Goal: Transaction & Acquisition: Purchase product/service

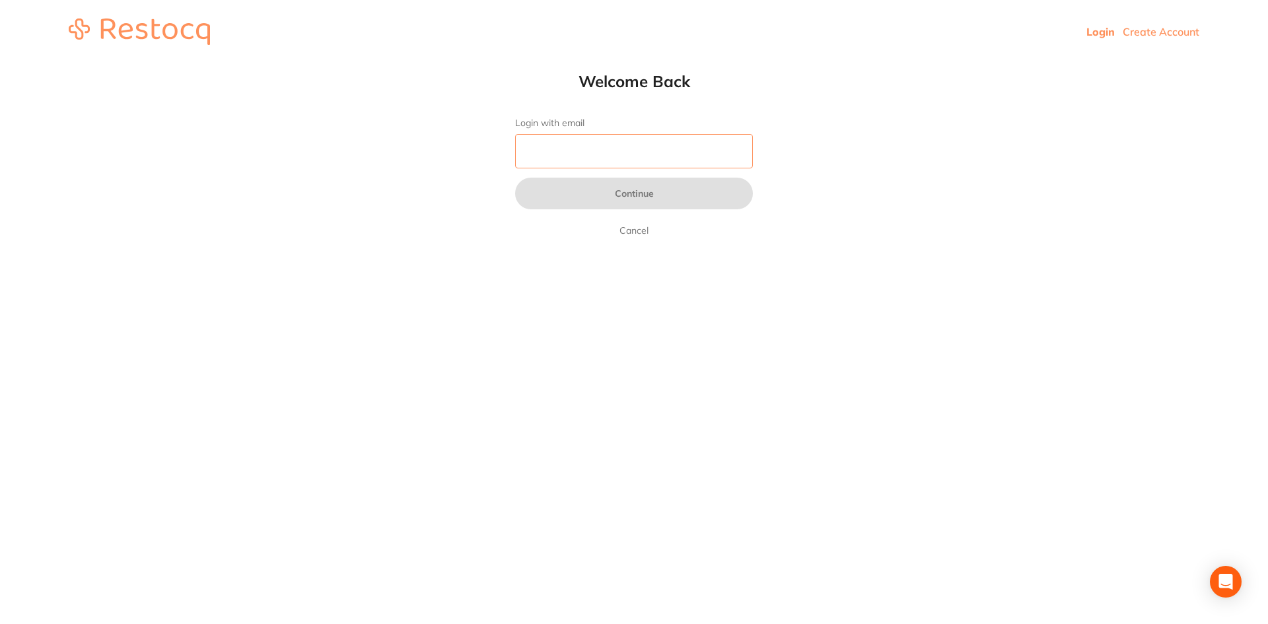
click at [605, 149] on input "Login with email" at bounding box center [634, 151] width 238 height 34
type input "[EMAIL_ADDRESS][DOMAIN_NAME]"
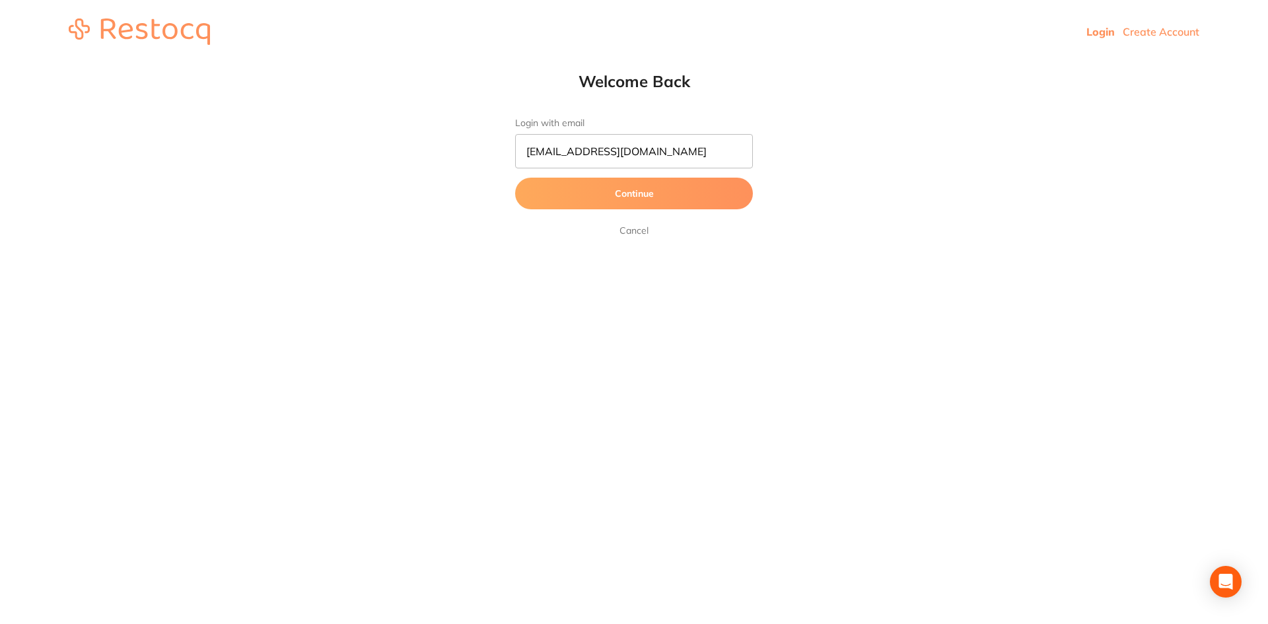
click at [655, 192] on button "Continue" at bounding box center [634, 194] width 238 height 32
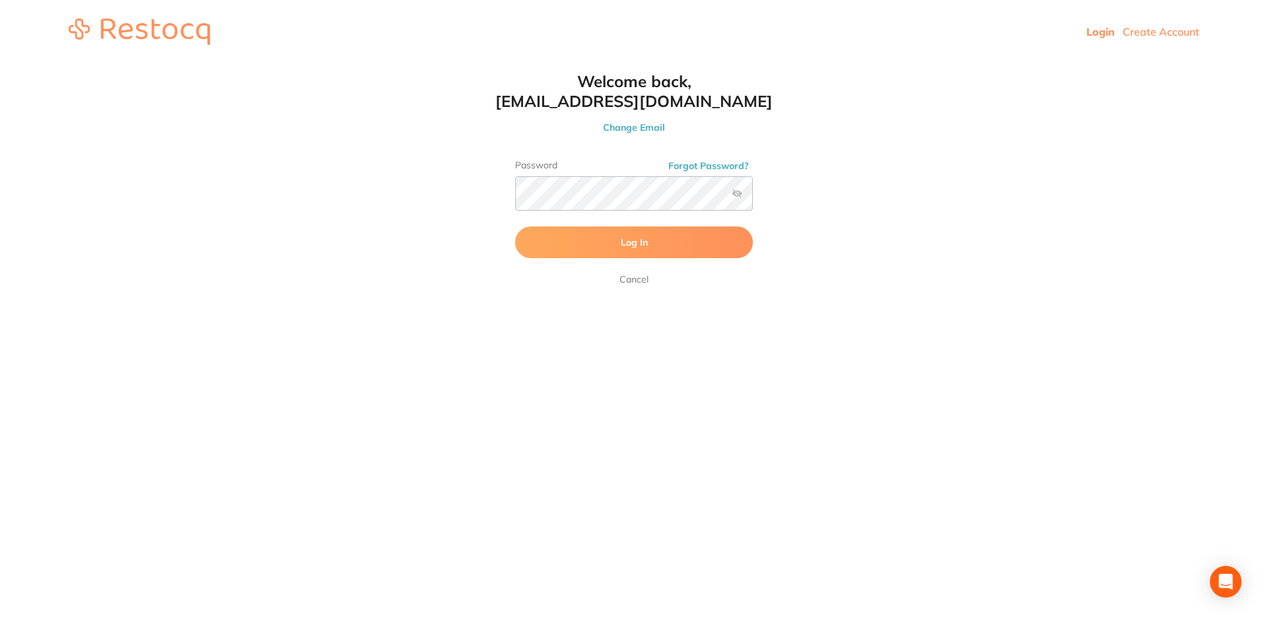
click at [648, 238] on button "Log In" at bounding box center [634, 242] width 238 height 32
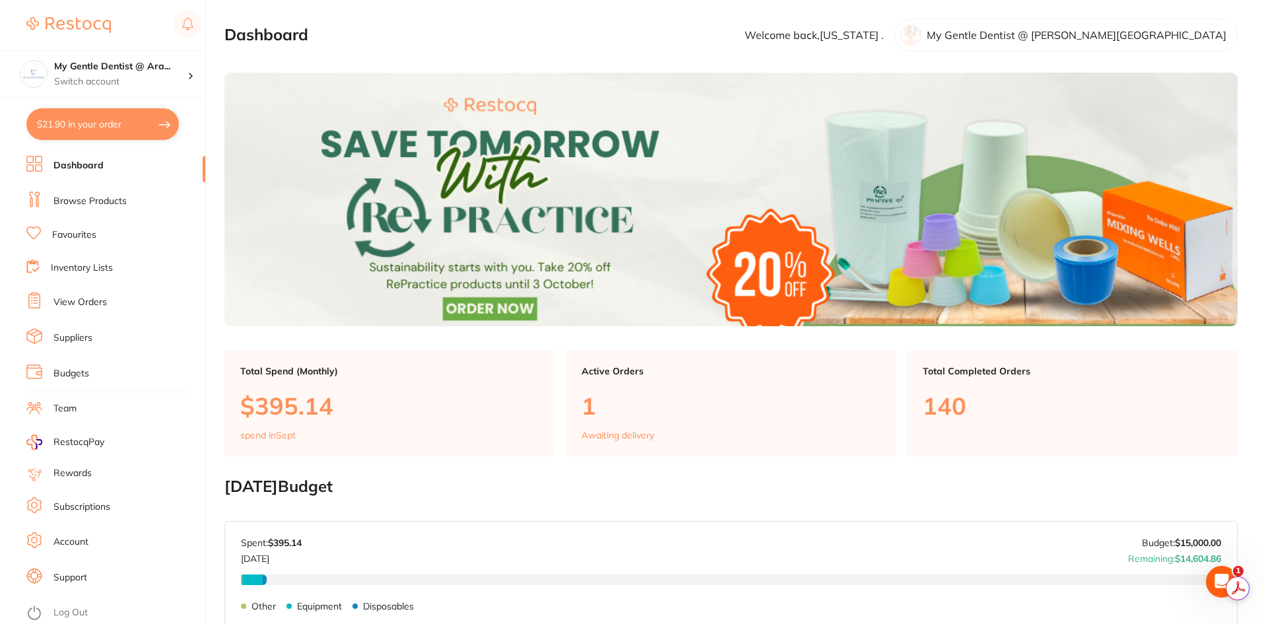
click at [92, 166] on link "Dashboard" at bounding box center [78, 165] width 50 height 13
click at [94, 203] on link "Browse Products" at bounding box center [89, 201] width 73 height 13
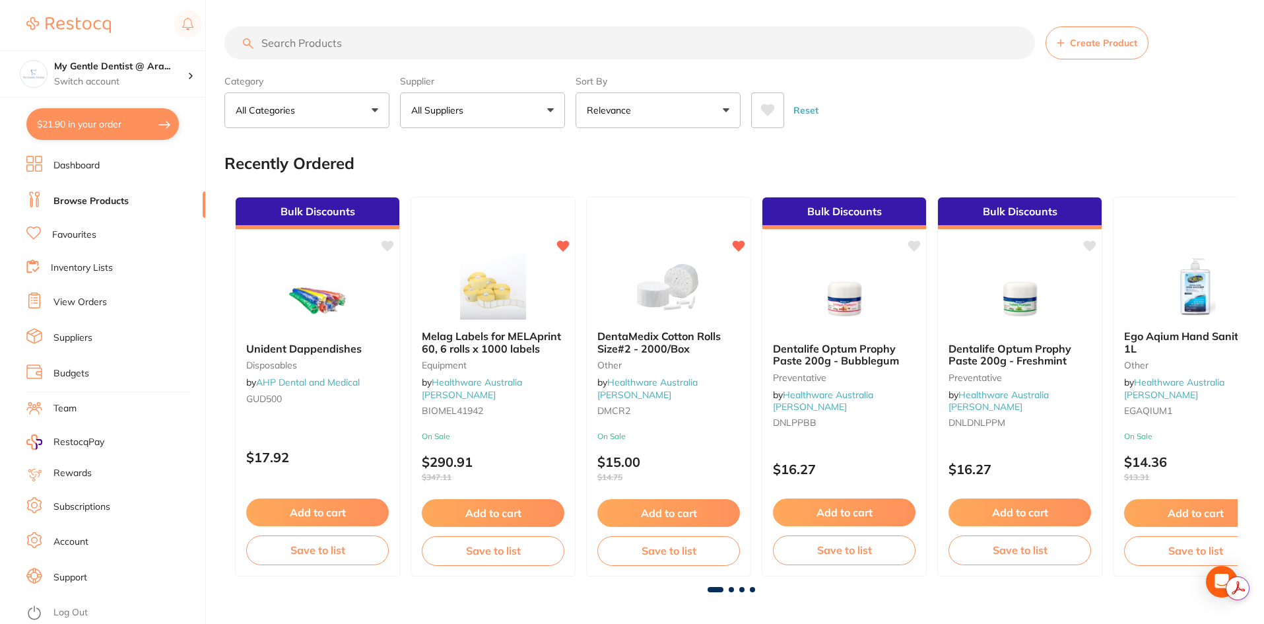
click at [770, 41] on input "search" at bounding box center [629, 42] width 811 height 33
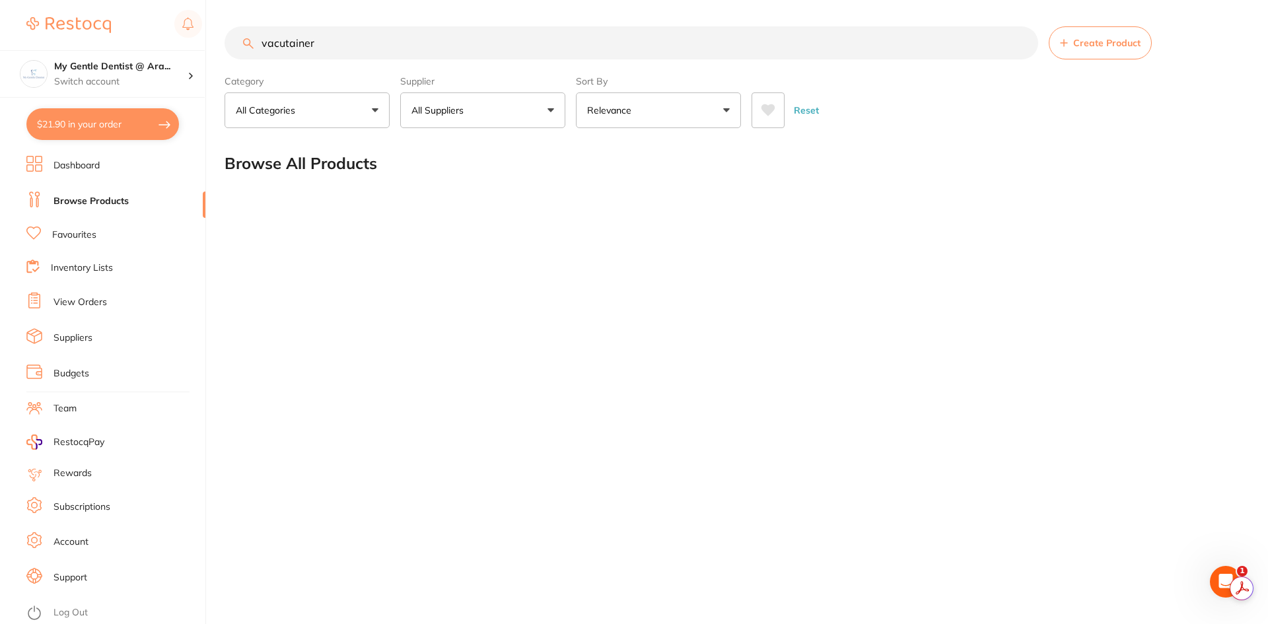
click at [416, 39] on input "vacutainer" at bounding box center [630, 42] width 813 height 33
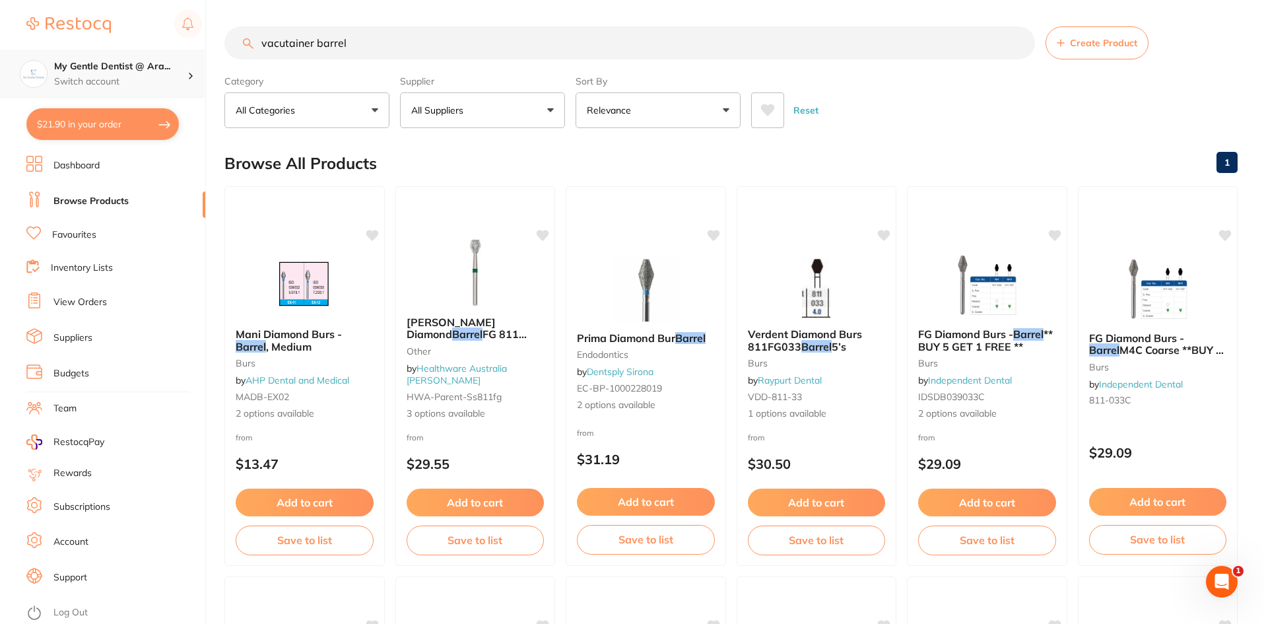
scroll to position [1, 0]
drag, startPoint x: 317, startPoint y: 46, endPoint x: 131, endPoint y: 95, distance: 191.9
click at [133, 94] on div "$21.90 My Gentle Dentist @ Ara... Switch account My Gentle Dentist @ [PERSON_NA…" at bounding box center [632, 312] width 1264 height 624
type input "barrel"
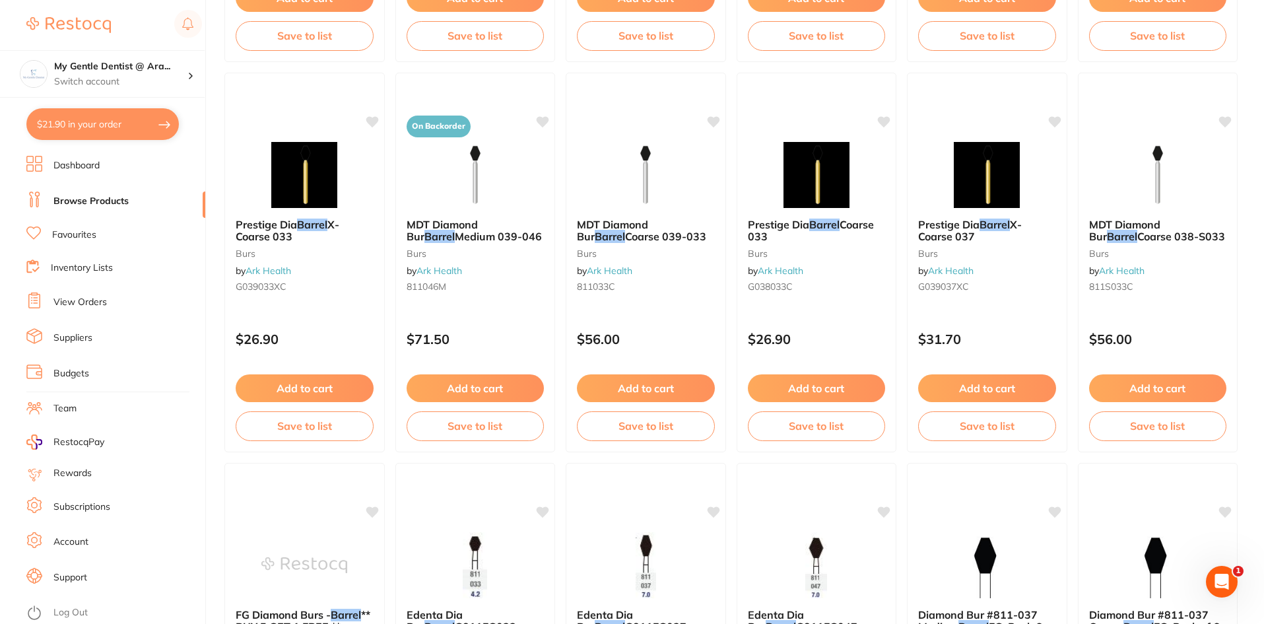
scroll to position [503, 0]
